Goal: Information Seeking & Learning: Check status

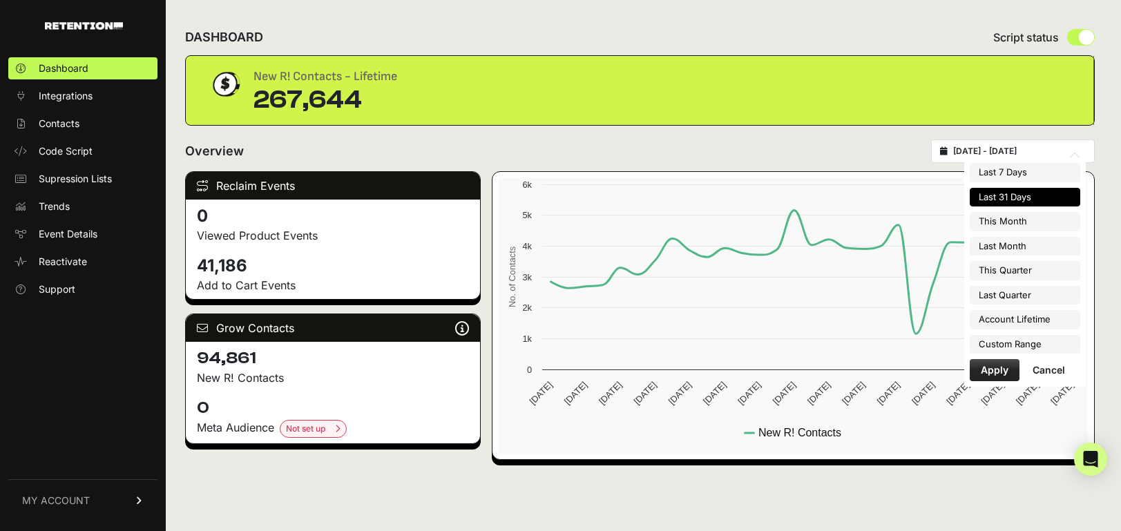
click at [1037, 150] on input "2025-07-13 - 2025-08-12" at bounding box center [1019, 151] width 133 height 11
click at [1007, 321] on li "Account Lifetime" at bounding box center [1025, 319] width 111 height 19
type input "2025-04-17 - 2025-08-12"
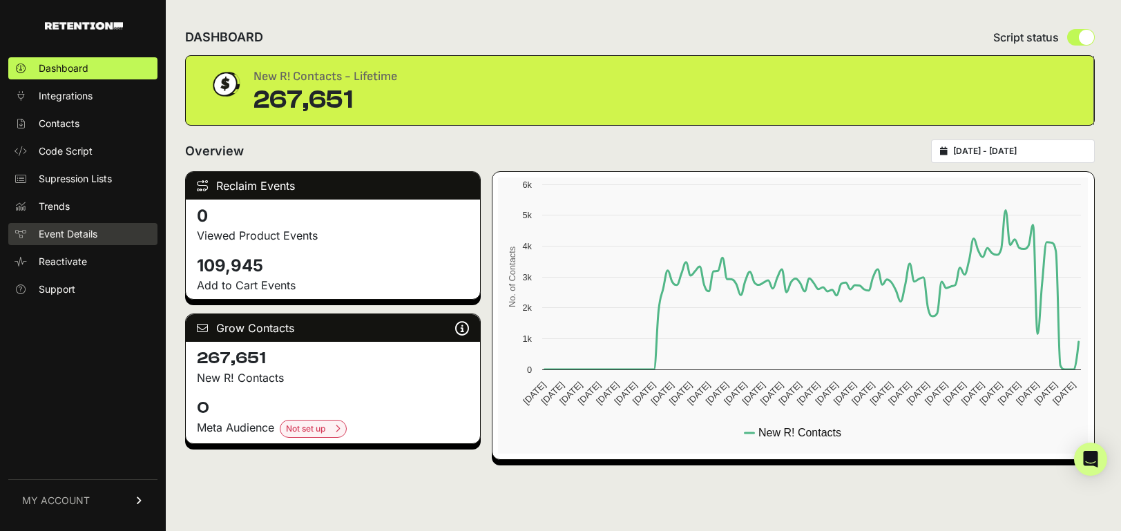
click at [51, 235] on span "Event Details" at bounding box center [68, 234] width 59 height 14
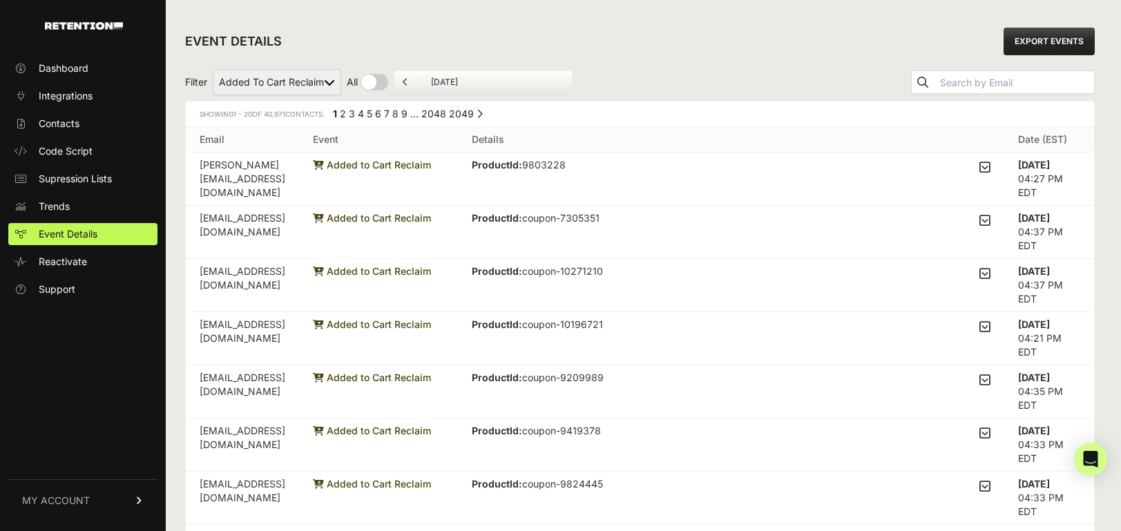
click at [989, 171] on icon at bounding box center [985, 167] width 11 height 12
click at [0, 0] on input "checkbox" at bounding box center [0, 0] width 0 height 0
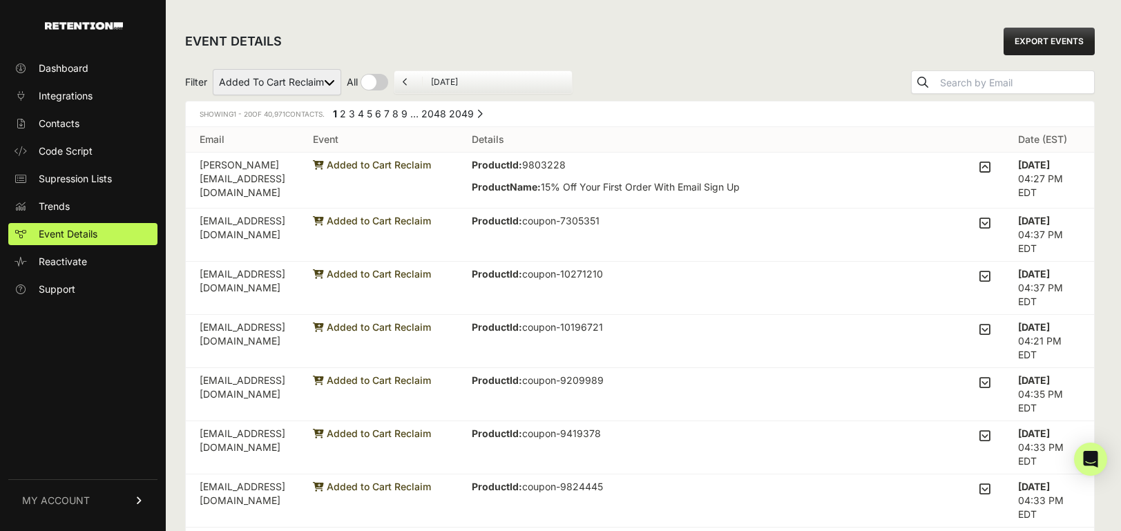
click at [987, 223] on icon at bounding box center [985, 223] width 11 height 12
click at [0, 0] on input "checkbox" at bounding box center [0, 0] width 0 height 0
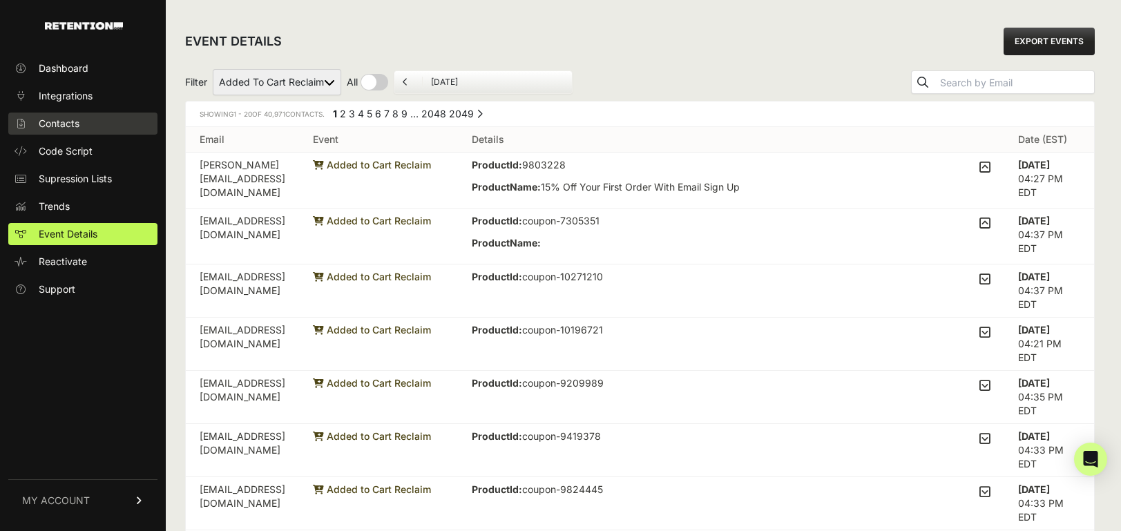
click at [82, 127] on link "Contacts" at bounding box center [82, 124] width 149 height 22
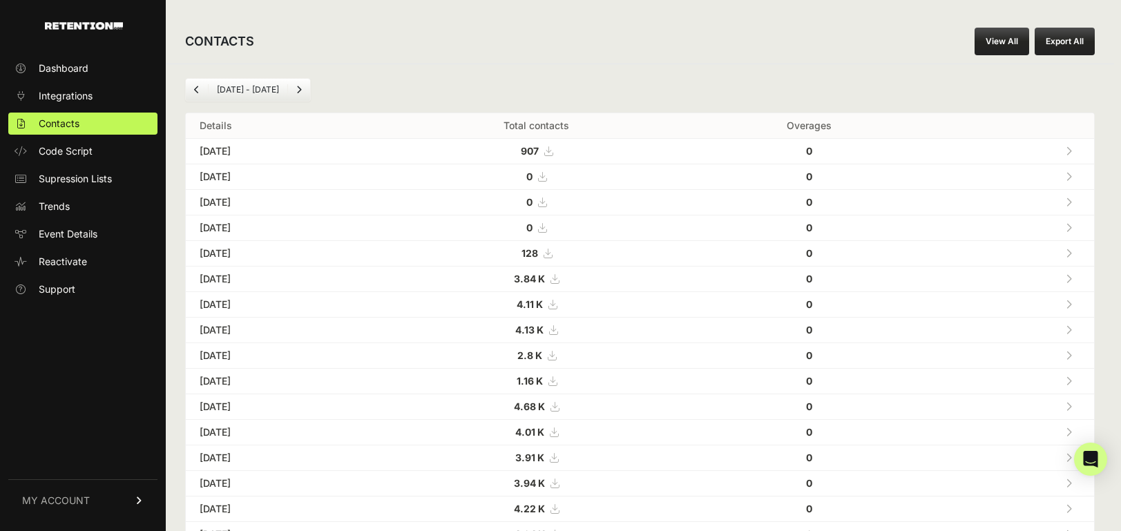
click at [231, 149] on td "[DATE]" at bounding box center [285, 152] width 198 height 26
click at [1070, 156] on span at bounding box center [1069, 151] width 6 height 12
